Goal: Entertainment & Leisure: Consume media (video, audio)

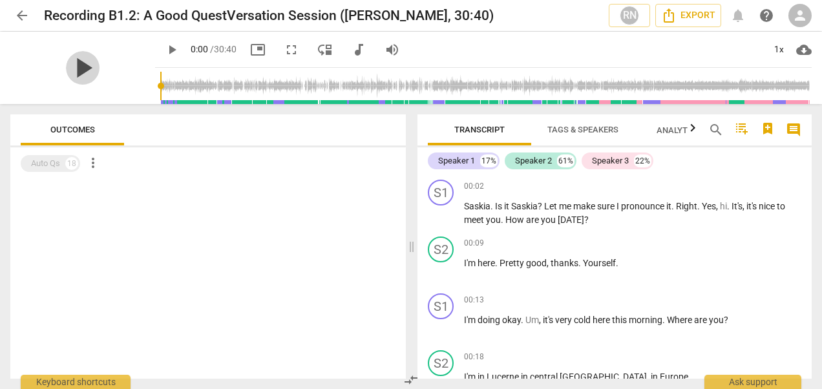
click at [74, 68] on span "play_arrow" at bounding box center [83, 68] width 34 height 34
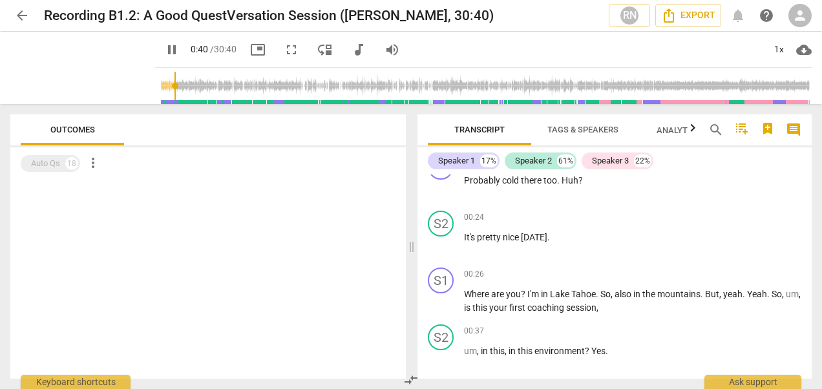
scroll to position [481, 0]
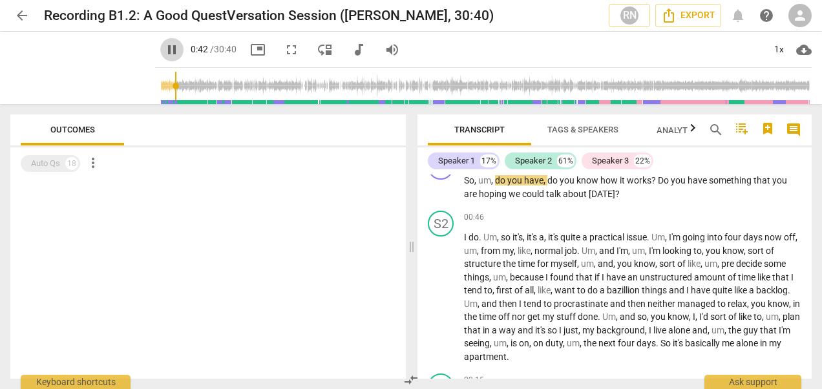
click at [164, 49] on span "pause" at bounding box center [172, 50] width 16 height 16
click at [164, 49] on span "play_arrow" at bounding box center [172, 50] width 16 height 16
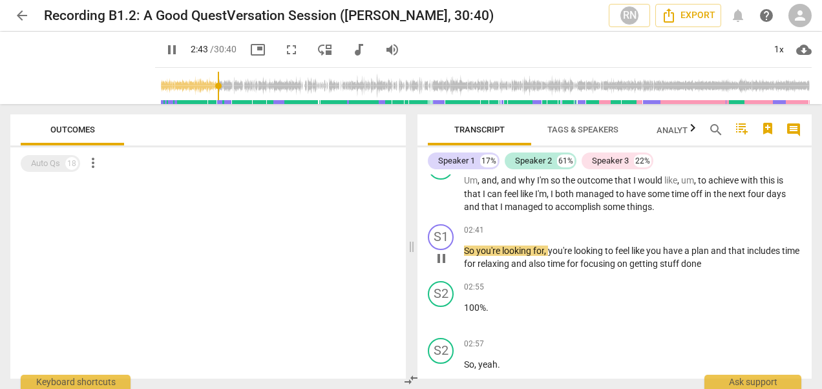
drag, startPoint x: 160, startPoint y: 49, endPoint x: 602, endPoint y: 272, distance: 495.0
click at [602, 272] on div "S1 play_arrow pause 02:41 keyboard_arrow_right So you're looking for , you're l…" at bounding box center [614, 247] width 394 height 57
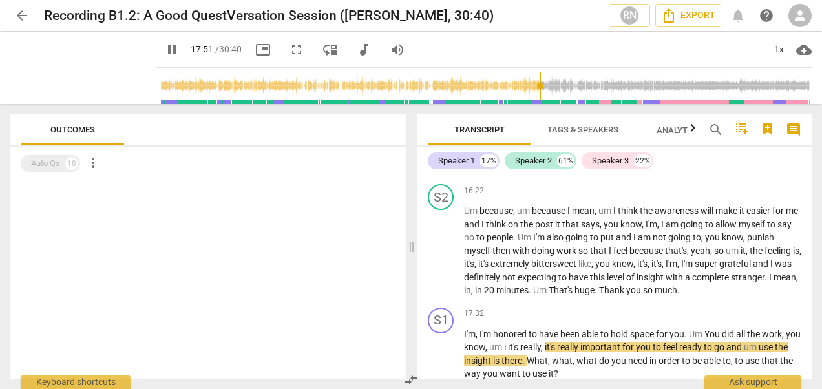
scroll to position [3847, 0]
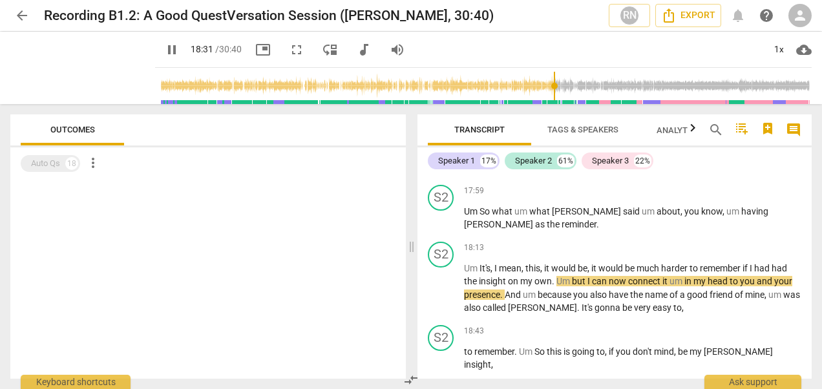
click at [164, 50] on span "pause" at bounding box center [172, 50] width 16 height 16
click at [164, 50] on span "play_arrow" at bounding box center [172, 50] width 16 height 16
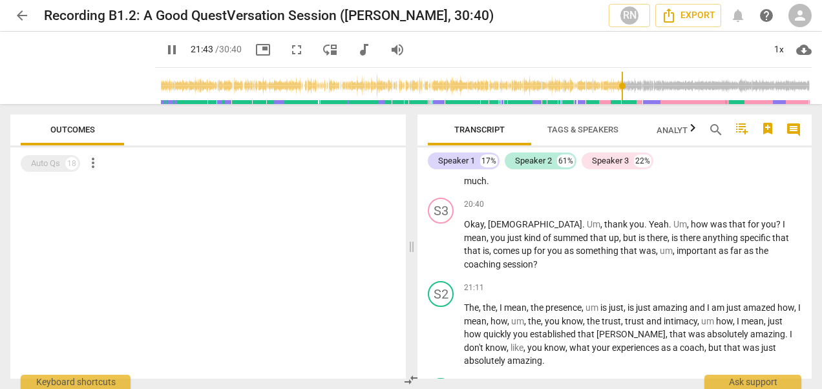
scroll to position [4773, 0]
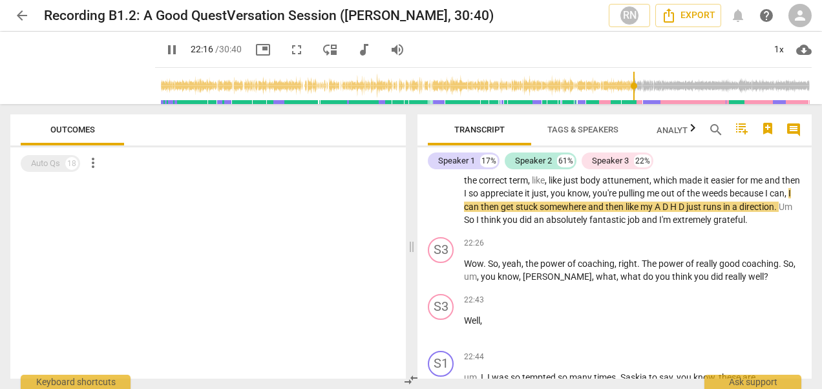
click at [164, 50] on span "pause" at bounding box center [172, 50] width 16 height 16
click at [164, 49] on span "play_arrow" at bounding box center [172, 50] width 16 height 16
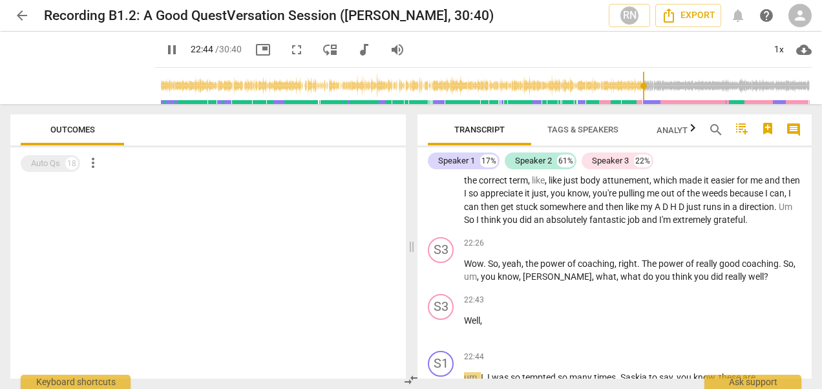
scroll to position [5009, 0]
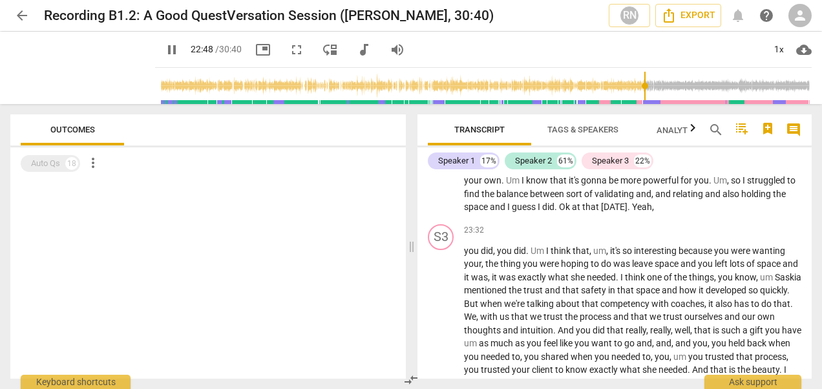
click at [164, 50] on span "pause" at bounding box center [172, 50] width 16 height 16
click at [164, 50] on span "play_arrow" at bounding box center [172, 50] width 16 height 16
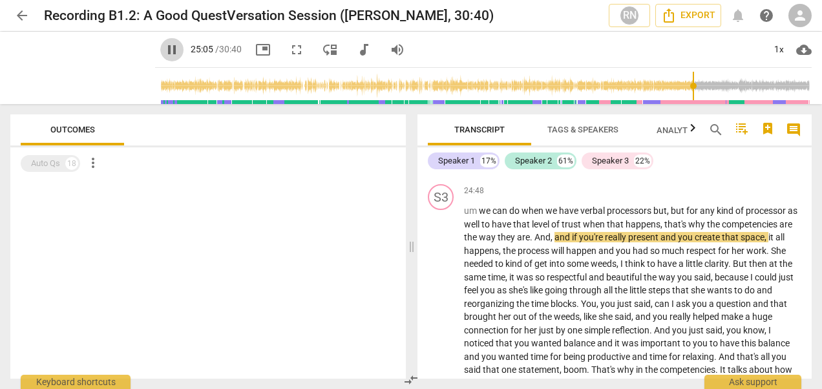
click at [164, 46] on span "pause" at bounding box center [172, 50] width 16 height 16
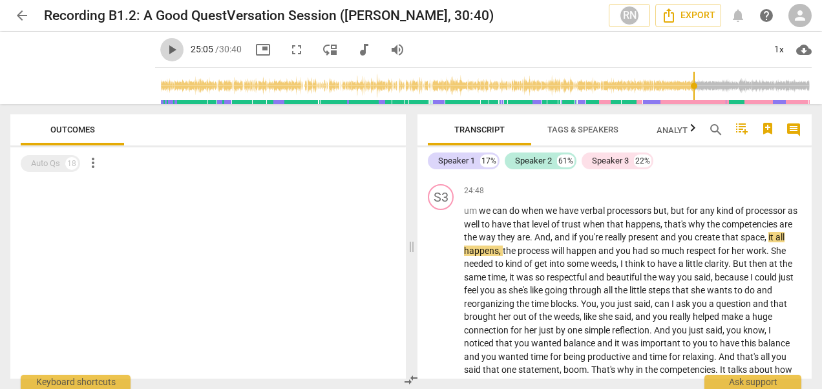
click at [164, 55] on span "play_arrow" at bounding box center [172, 50] width 16 height 16
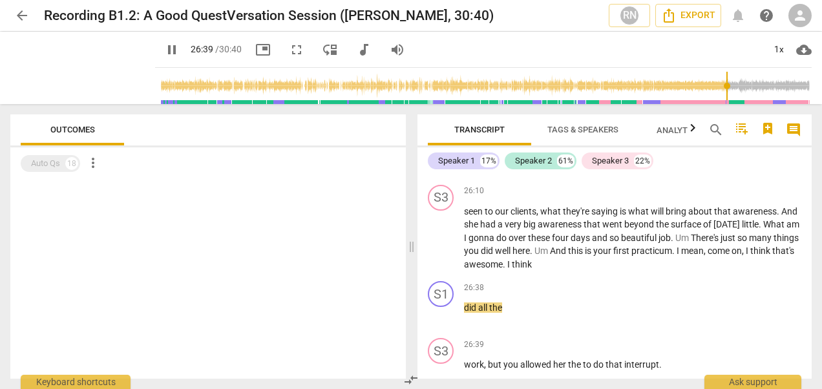
scroll to position [5691, 0]
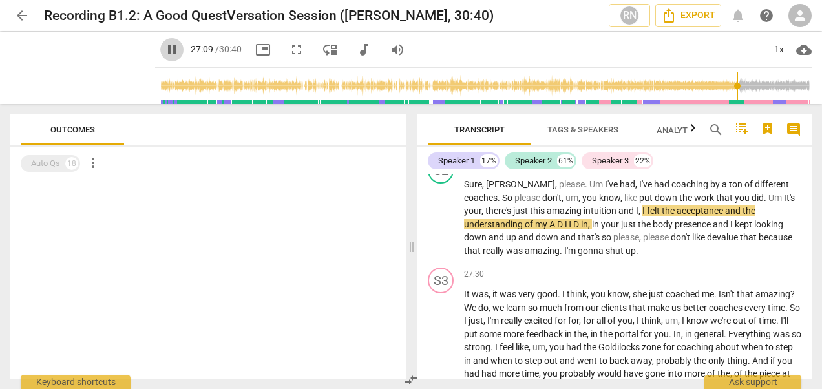
click at [164, 44] on span "pause" at bounding box center [172, 50] width 16 height 16
click at [160, 51] on span "play_arrow" at bounding box center [171, 50] width 23 height 16
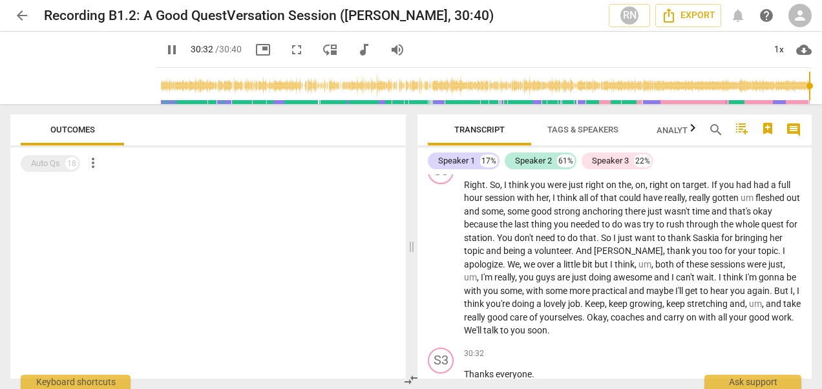
scroll to position [6233, 0]
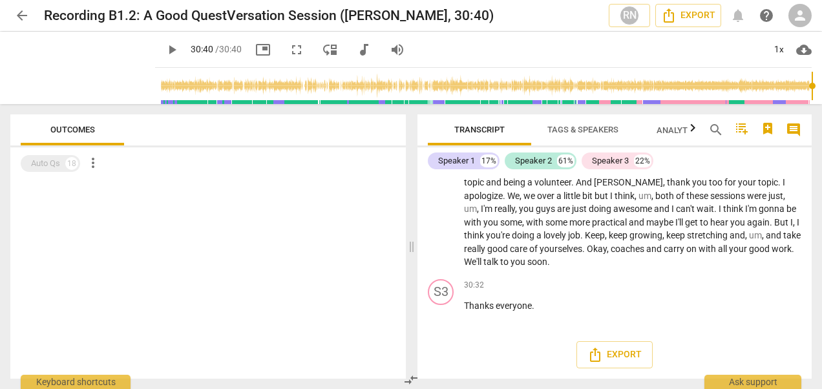
type input "1840"
